Goal: Navigation & Orientation: Find specific page/section

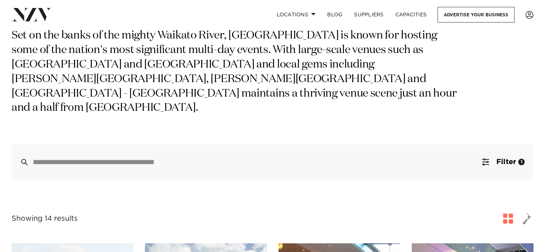
scroll to position [36, 0]
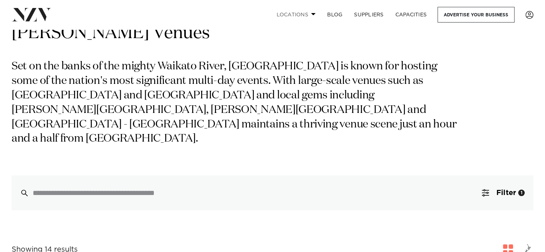
click at [292, 14] on link "Locations" at bounding box center [295, 15] width 51 height 16
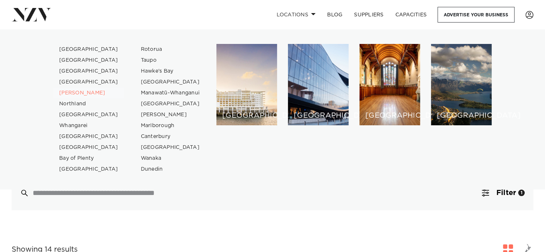
click at [71, 92] on link "[PERSON_NAME]" at bounding box center [88, 93] width 71 height 11
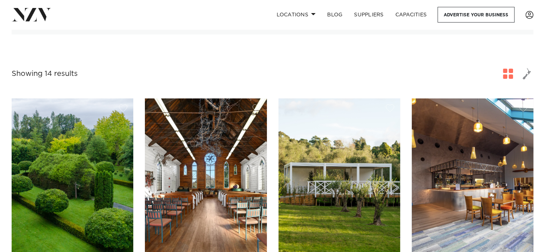
scroll to position [109, 0]
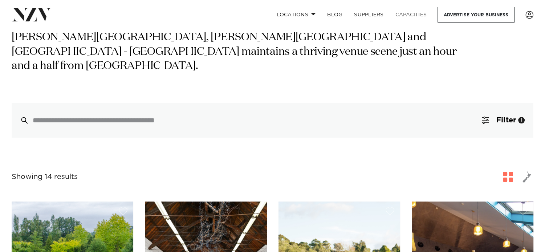
click at [408, 16] on link "Capacities" at bounding box center [411, 15] width 43 height 16
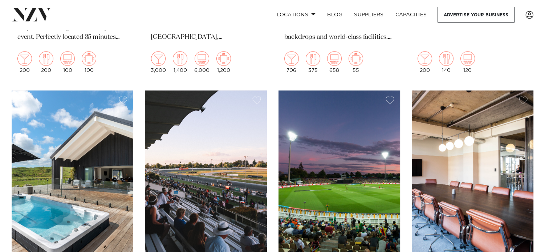
scroll to position [944, 0]
